Goal: Information Seeking & Learning: Find specific fact

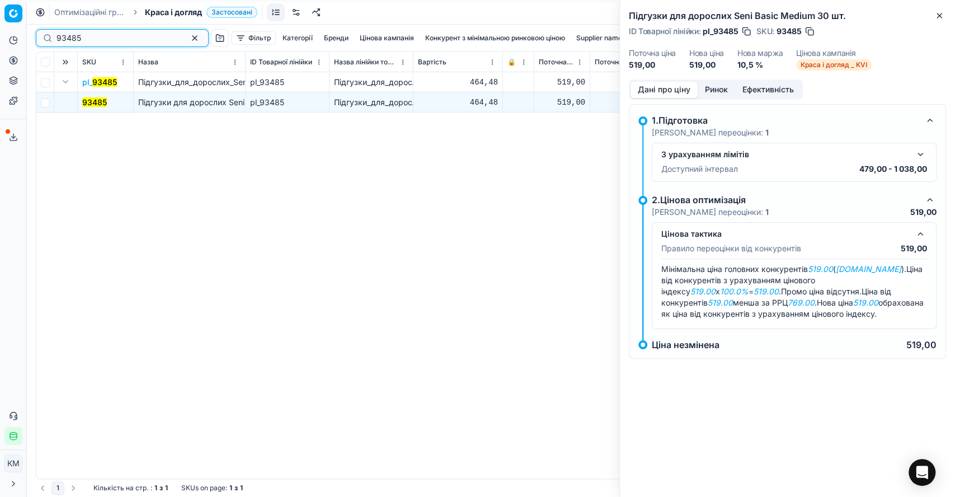
drag, startPoint x: 94, startPoint y: 36, endPoint x: 53, endPoint y: 35, distance: 41.4
click at [53, 35] on div "93485" at bounding box center [122, 38] width 173 height 18
paste input "695209"
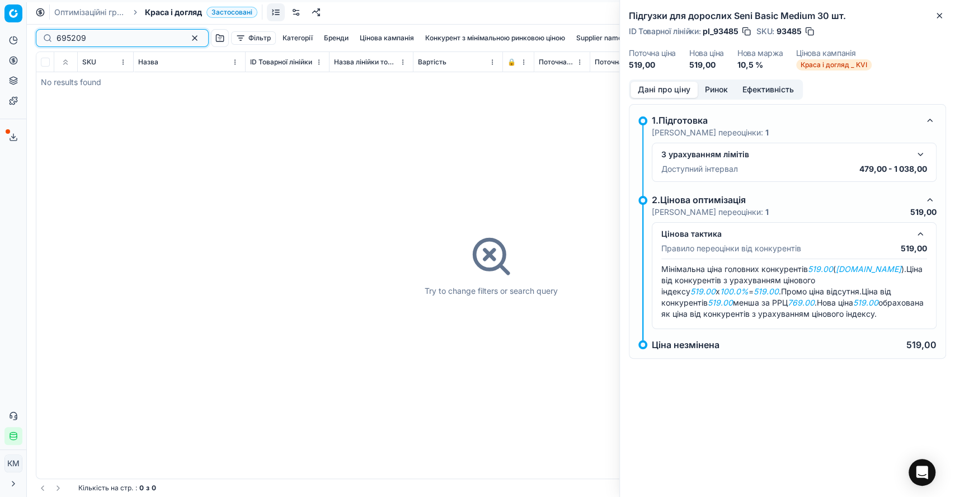
drag, startPoint x: 58, startPoint y: 32, endPoint x: 31, endPoint y: 30, distance: 27.5
click at [31, 30] on div "695209 Фільтр Категорії [PERSON_NAME] кампанія Конкурент з мінімальною ринковою…" at bounding box center [491, 261] width 928 height 472
paste input "10"
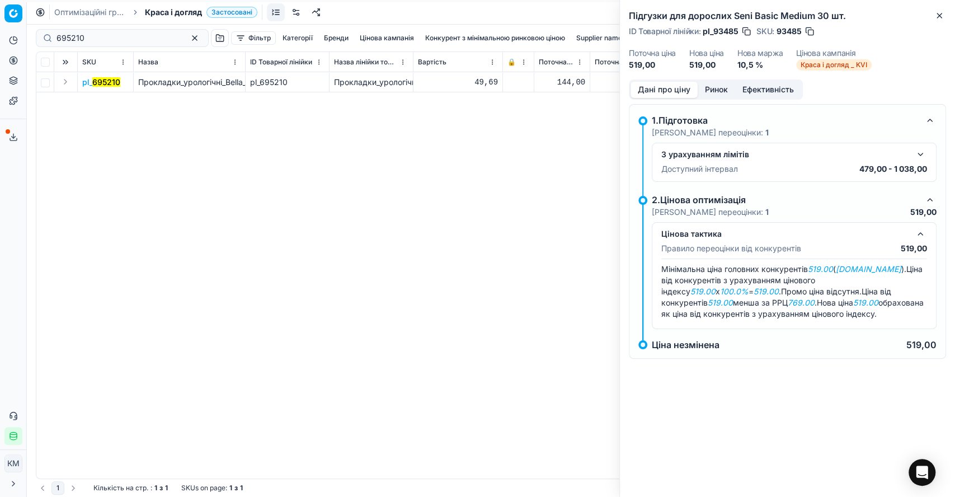
click at [65, 79] on button "Expand" at bounding box center [65, 81] width 13 height 13
click at [106, 108] on td "695210" at bounding box center [106, 102] width 56 height 20
click at [103, 102] on mark "695210" at bounding box center [96, 102] width 28 height 10
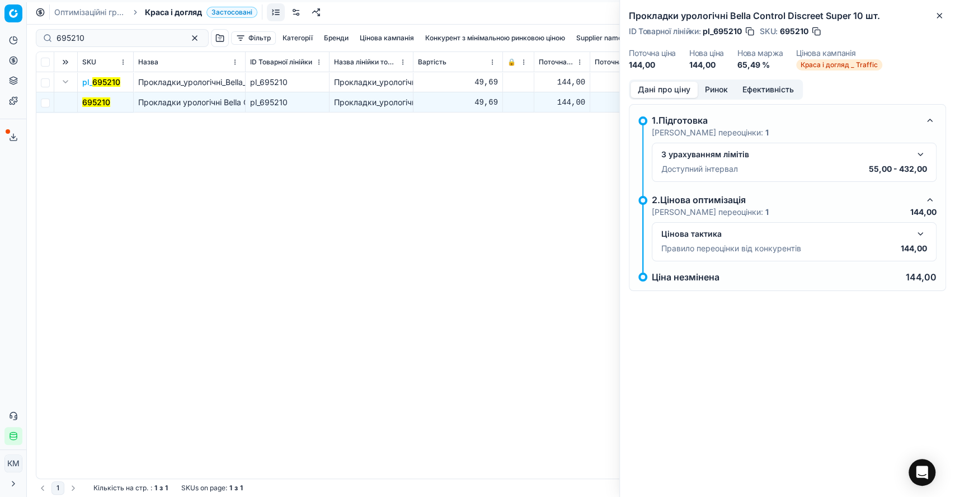
click at [915, 229] on button "button" at bounding box center [919, 233] width 13 height 13
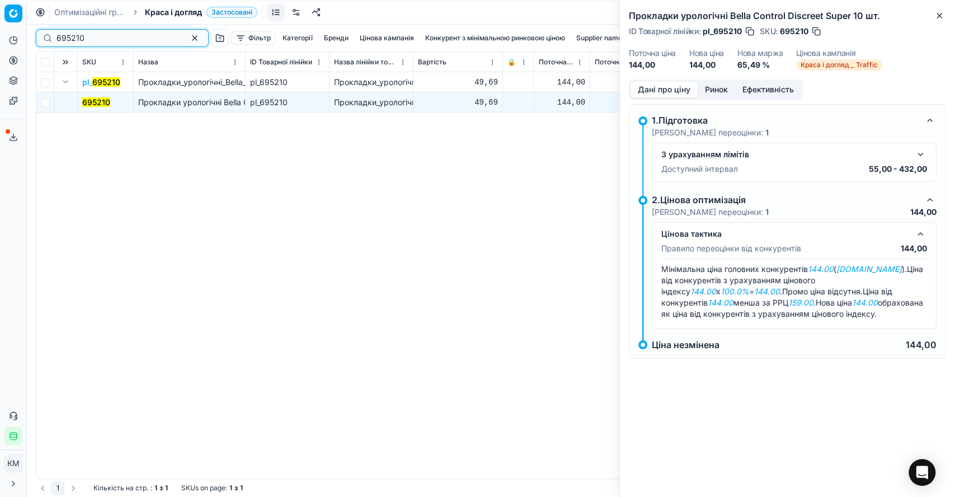
drag, startPoint x: 103, startPoint y: 33, endPoint x: 32, endPoint y: 35, distance: 71.1
click at [32, 35] on div "695210 Фільтр Категорії [PERSON_NAME] кампанія Конкурент з мінімальною ринковою…" at bounding box center [491, 261] width 928 height 472
paste input "162575"
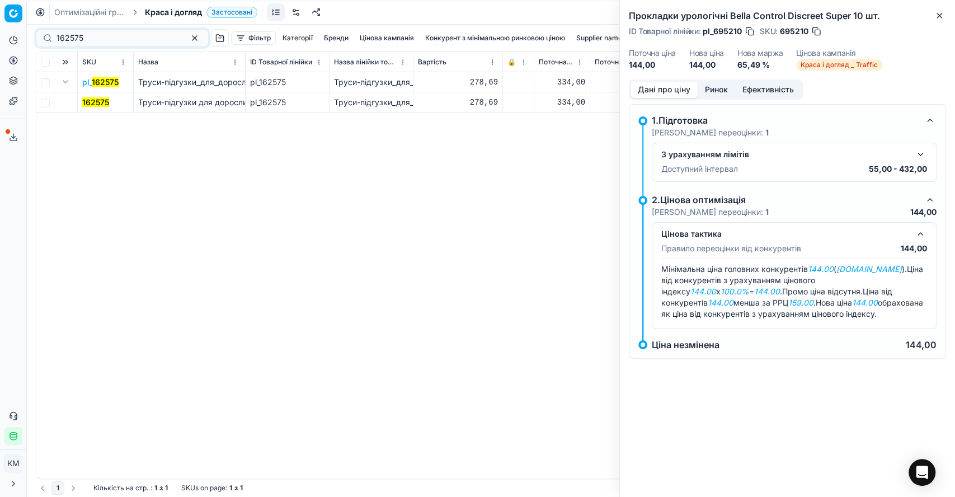
click at [89, 100] on mark "162575" at bounding box center [95, 102] width 27 height 10
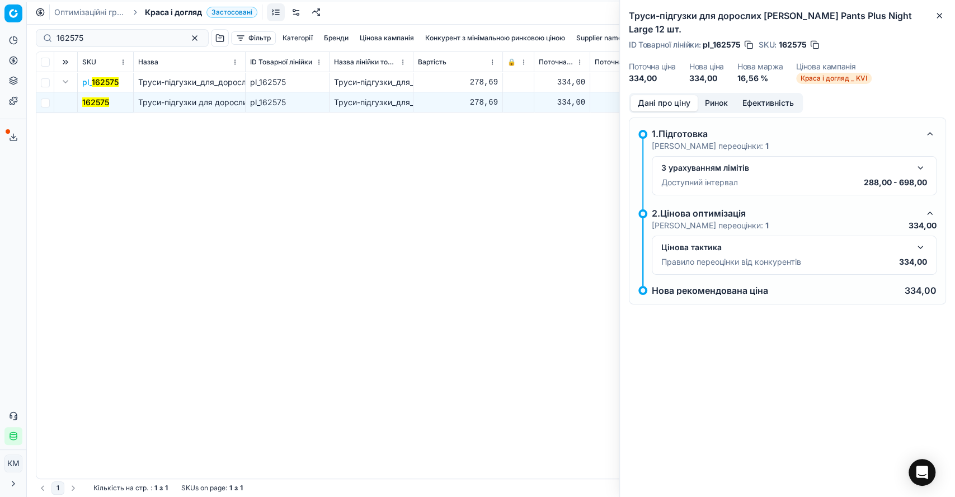
click at [913, 240] on button "button" at bounding box center [919, 246] width 13 height 13
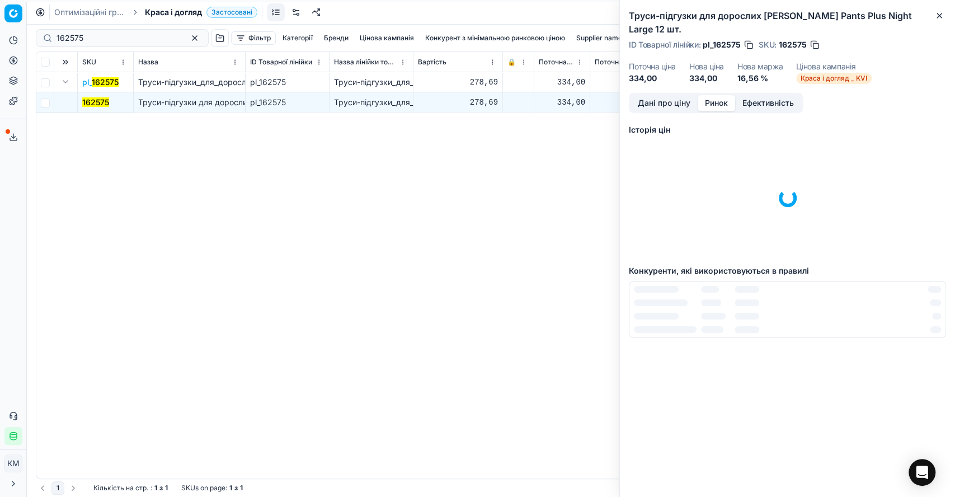
click at [715, 95] on button "Ринок" at bounding box center [715, 103] width 37 height 16
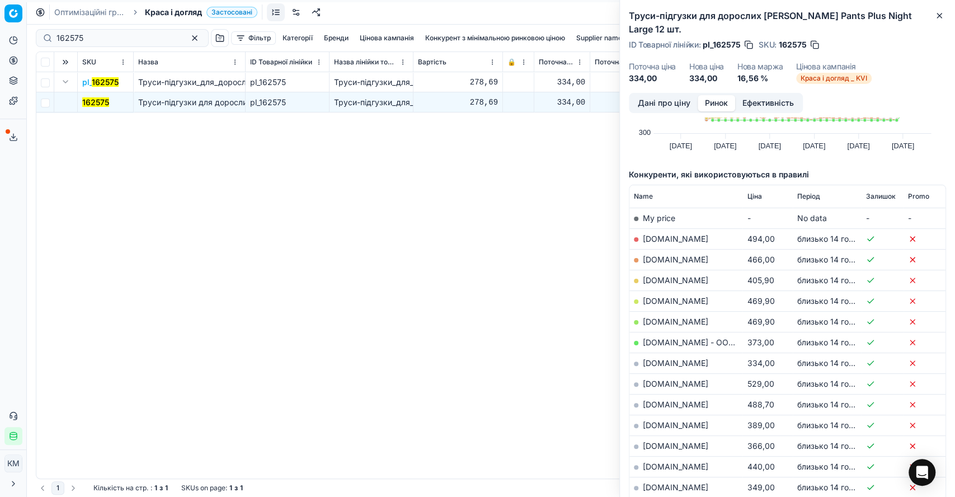
scroll to position [124, 0]
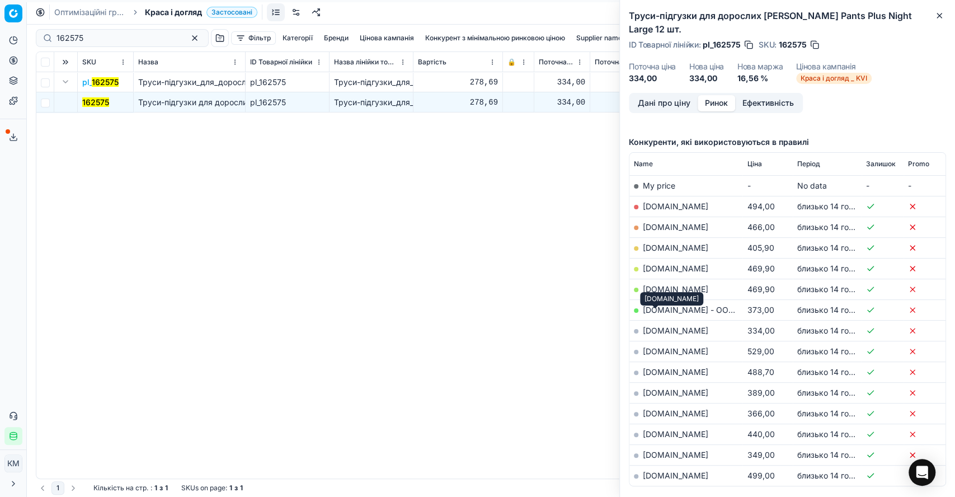
click at [644, 325] on link "[DOMAIN_NAME]" at bounding box center [675, 330] width 65 height 10
drag, startPoint x: 92, startPoint y: 37, endPoint x: 95, endPoint y: 3, distance: 34.2
click at [69, 35] on input "162575" at bounding box center [117, 37] width 122 height 11
click at [113, 33] on input "162575" at bounding box center [117, 37] width 122 height 11
drag, startPoint x: 111, startPoint y: 37, endPoint x: 30, endPoint y: 36, distance: 81.1
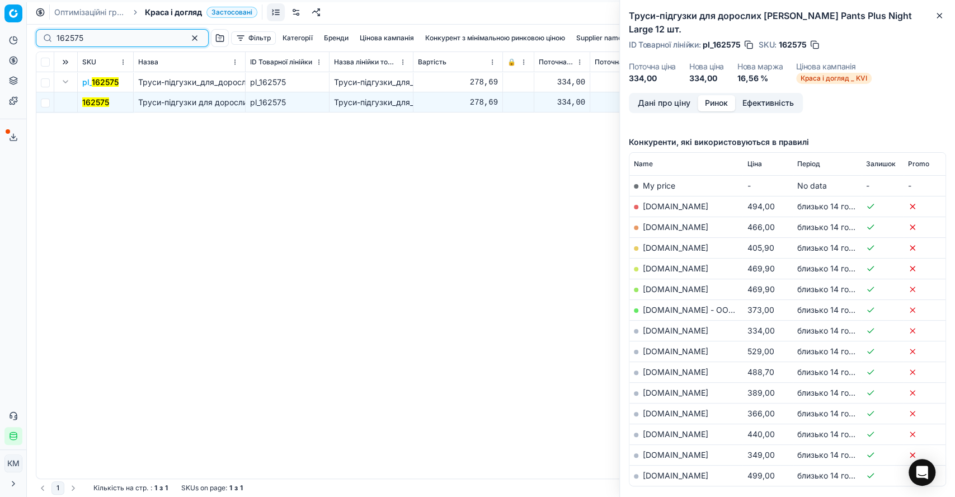
click at [30, 36] on div "Pricing platform Аналітика Цінова оптимізація Асортимент продукції Шаблони Серв…" at bounding box center [477, 248] width 955 height 497
paste input "415558"
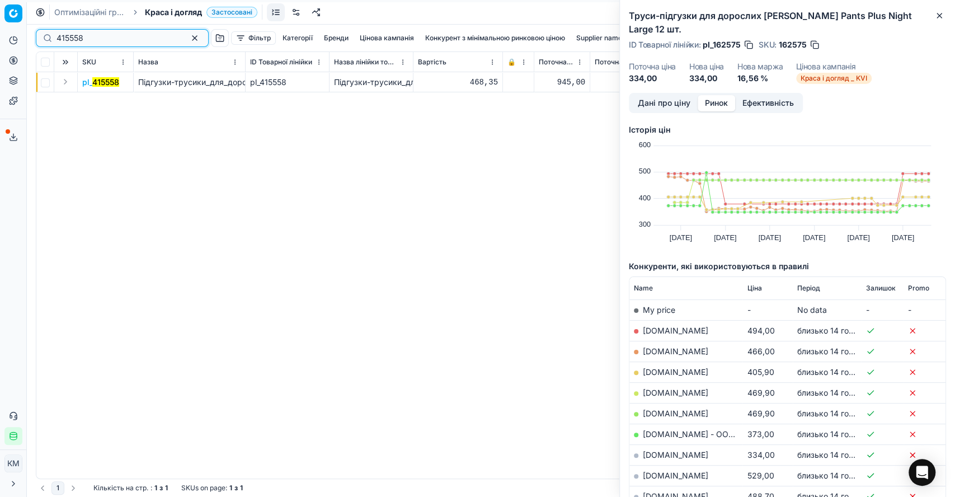
type input "415558"
click at [67, 81] on button "Expand" at bounding box center [65, 81] width 13 height 13
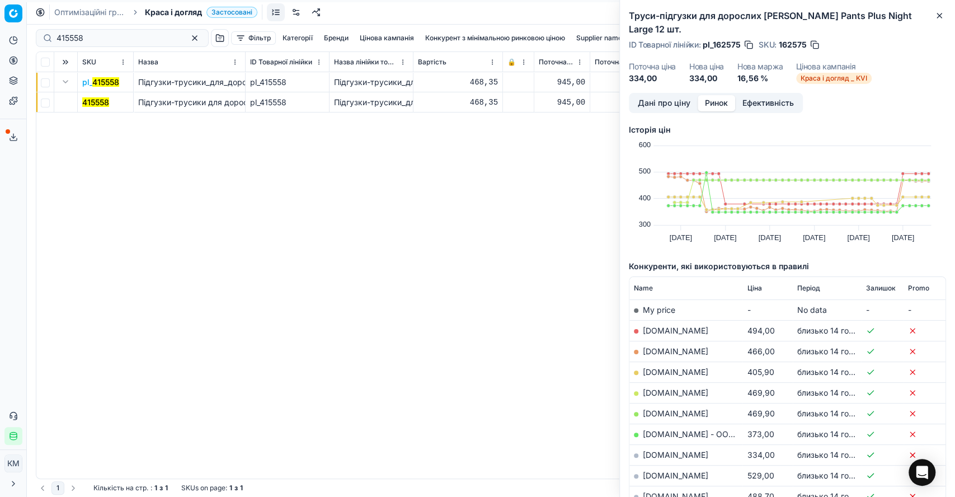
click at [95, 100] on mark "415558" at bounding box center [95, 102] width 27 height 10
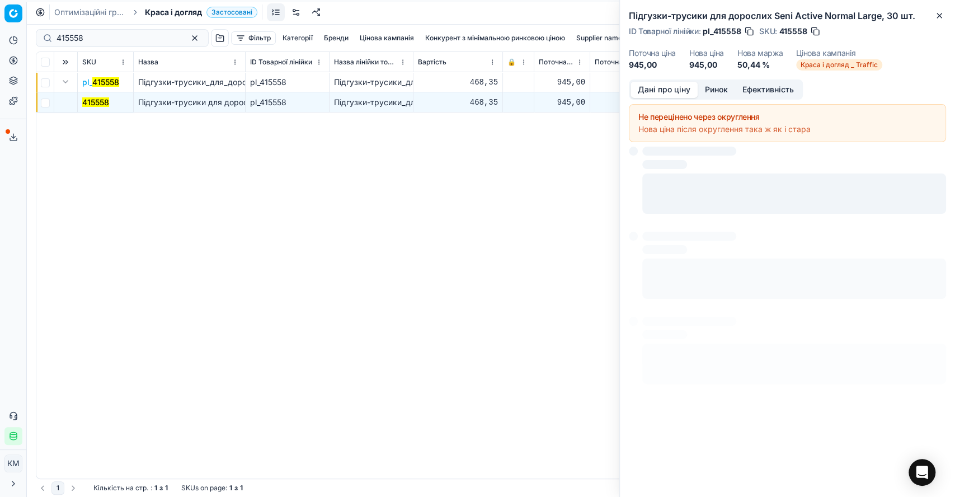
click at [652, 87] on button "Дані про ціну" at bounding box center [663, 90] width 67 height 16
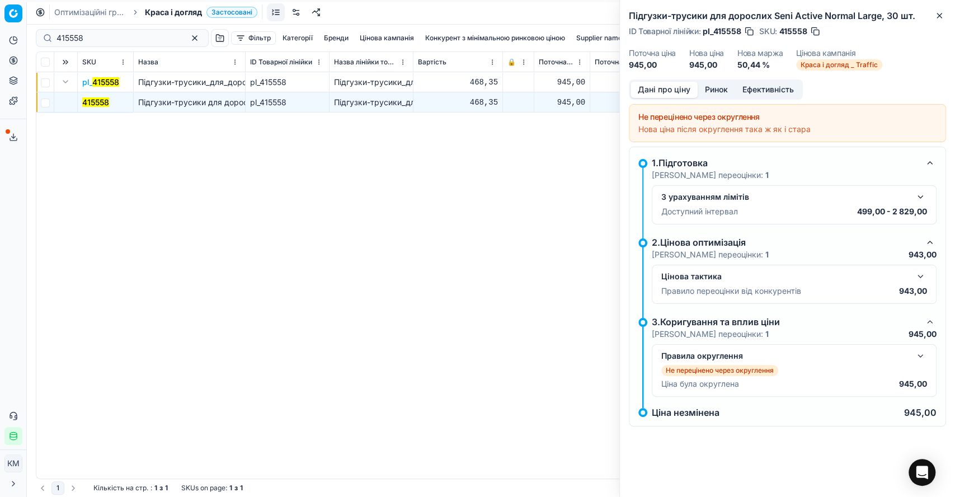
click at [915, 282] on button "button" at bounding box center [919, 276] width 13 height 13
